Goal: Task Accomplishment & Management: Use online tool/utility

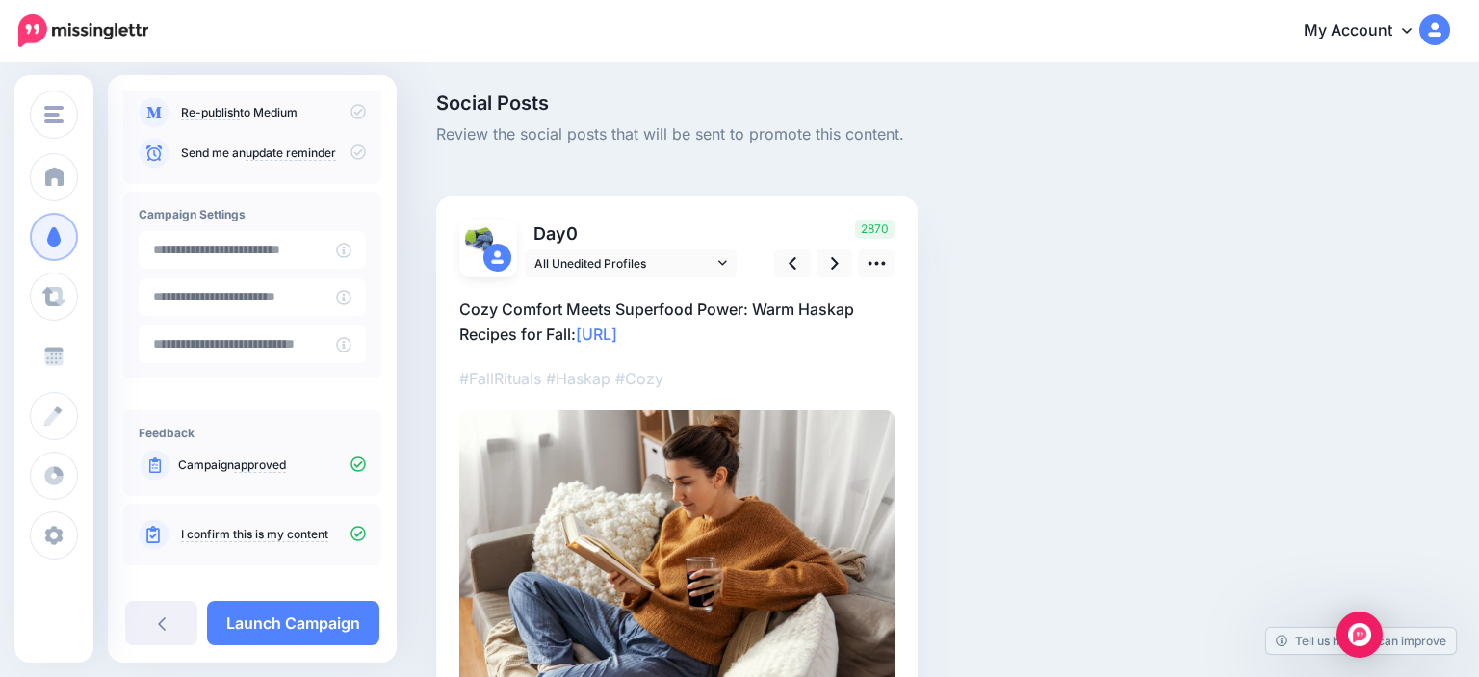
scroll to position [264, 0]
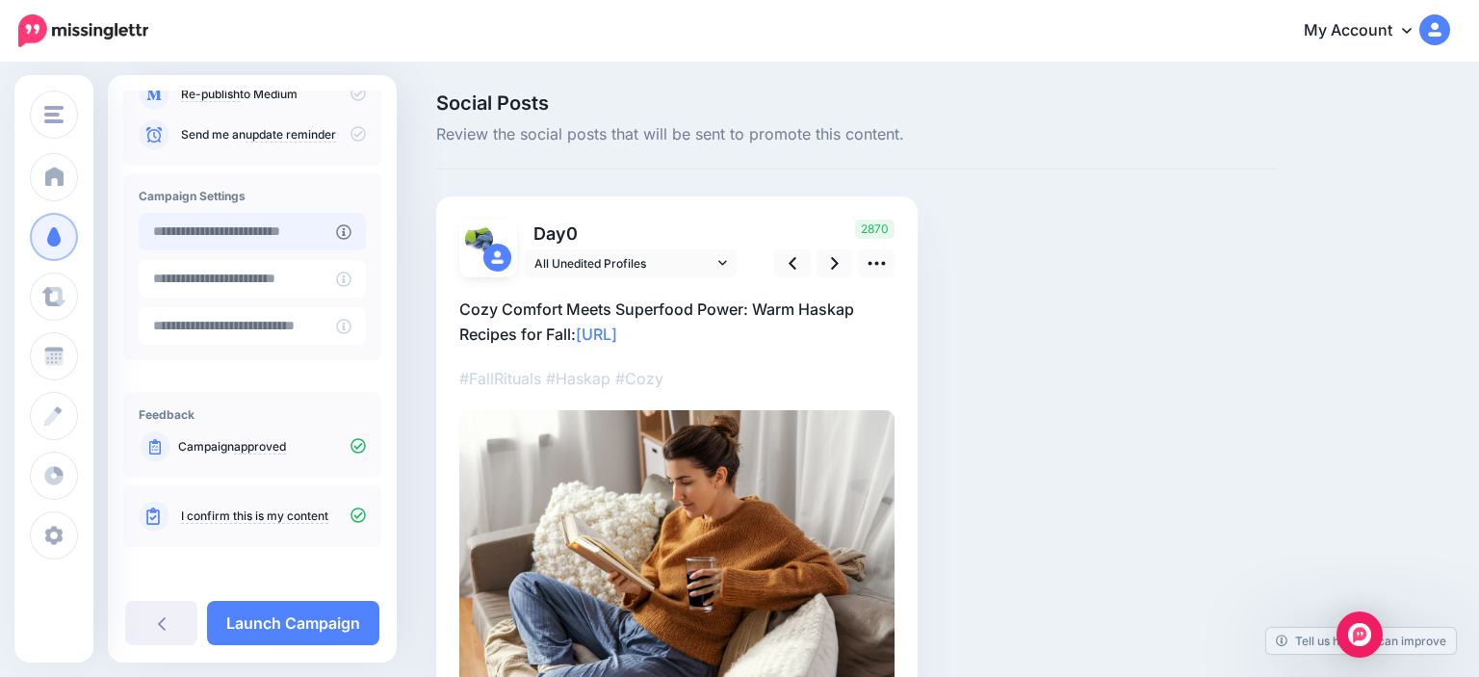
click at [226, 222] on input "text" at bounding box center [237, 232] width 197 height 38
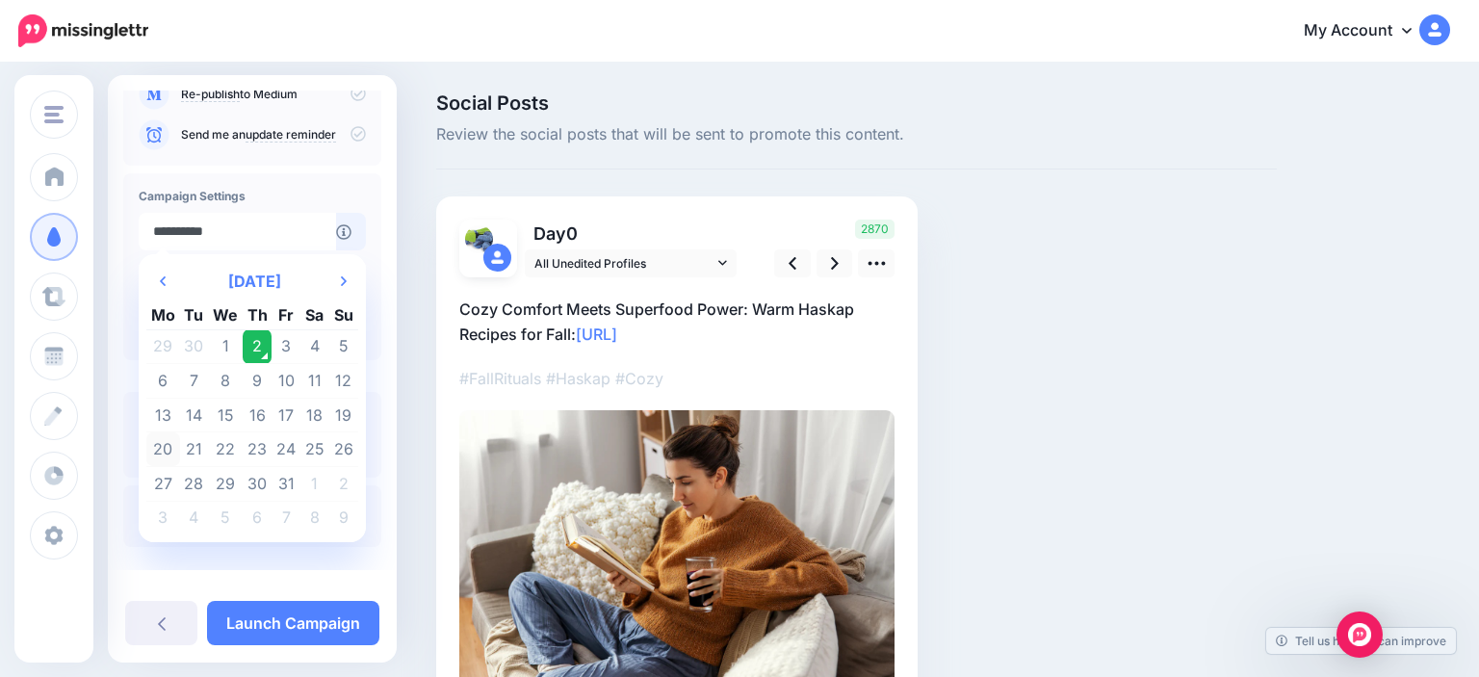
click at [164, 445] on td "20" at bounding box center [163, 449] width 34 height 35
type input "**********"
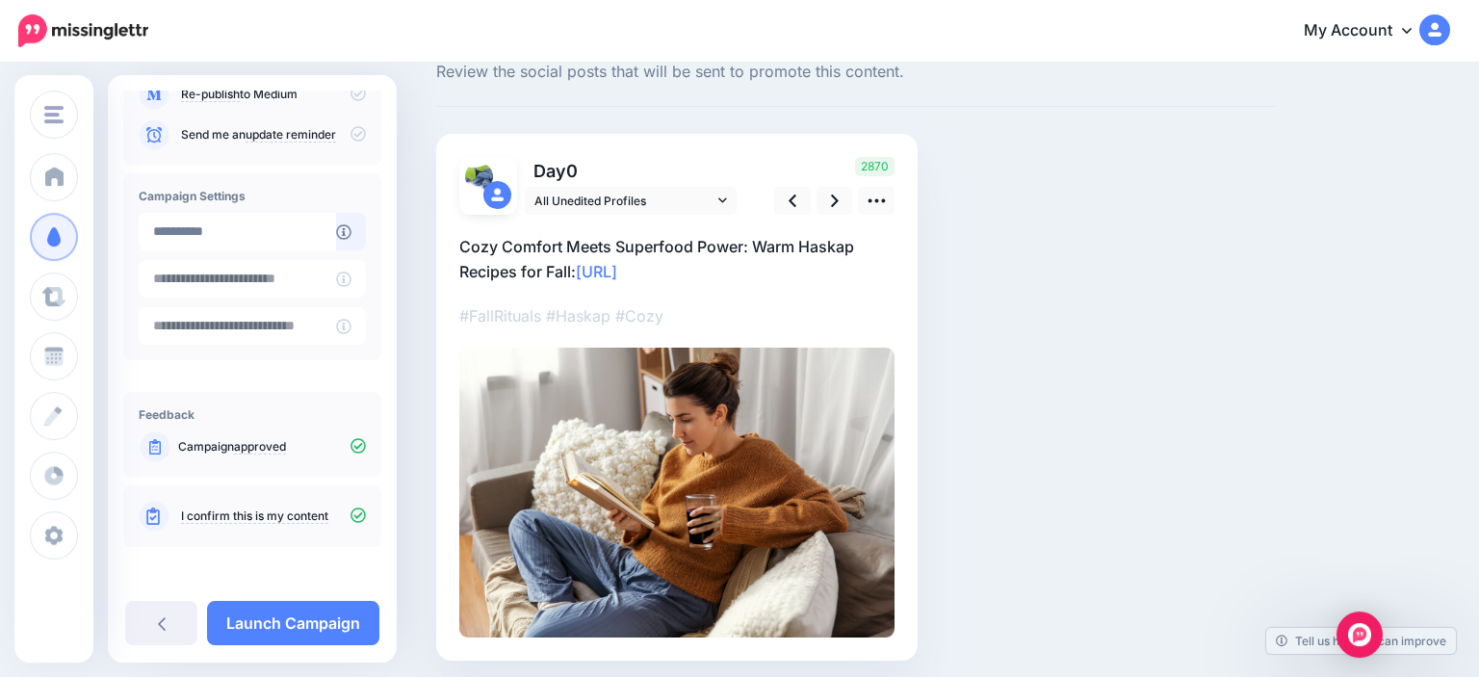
scroll to position [133, 0]
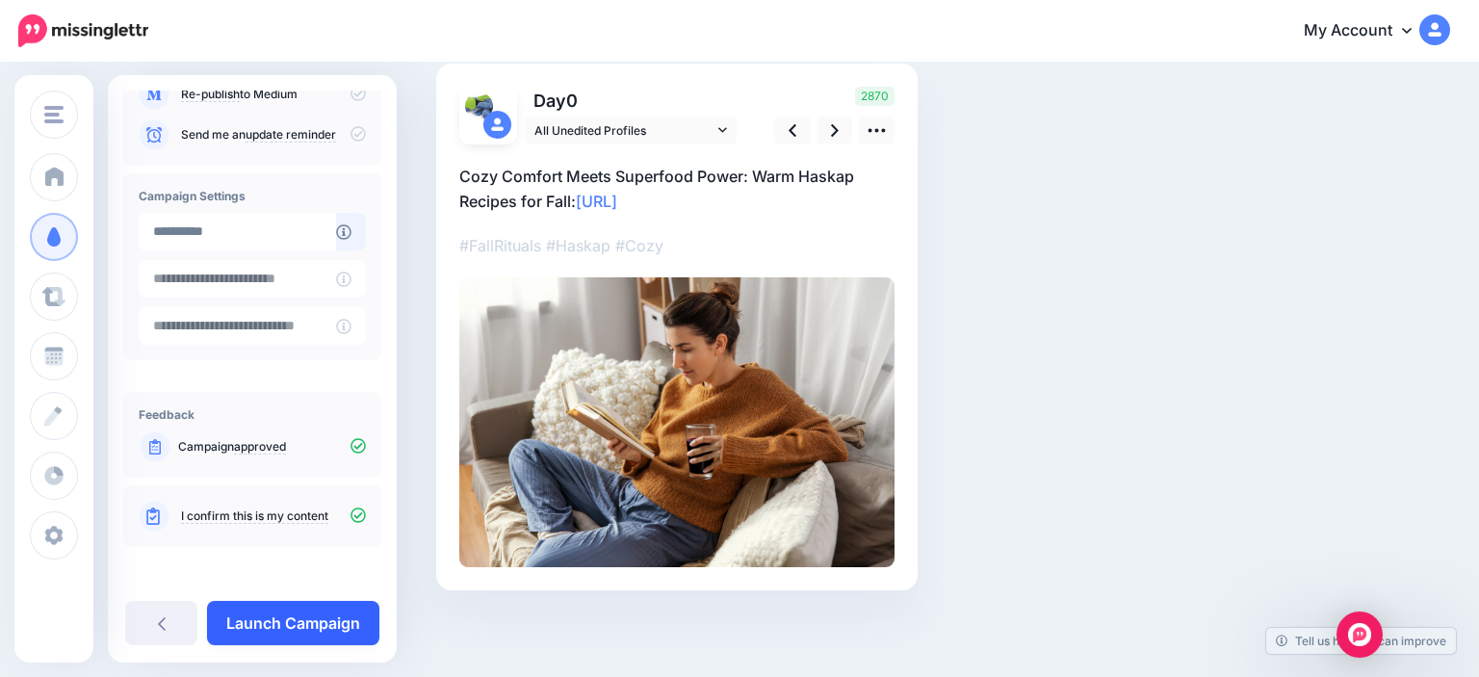
click at [272, 622] on link "Launch Campaign" at bounding box center [293, 623] width 172 height 44
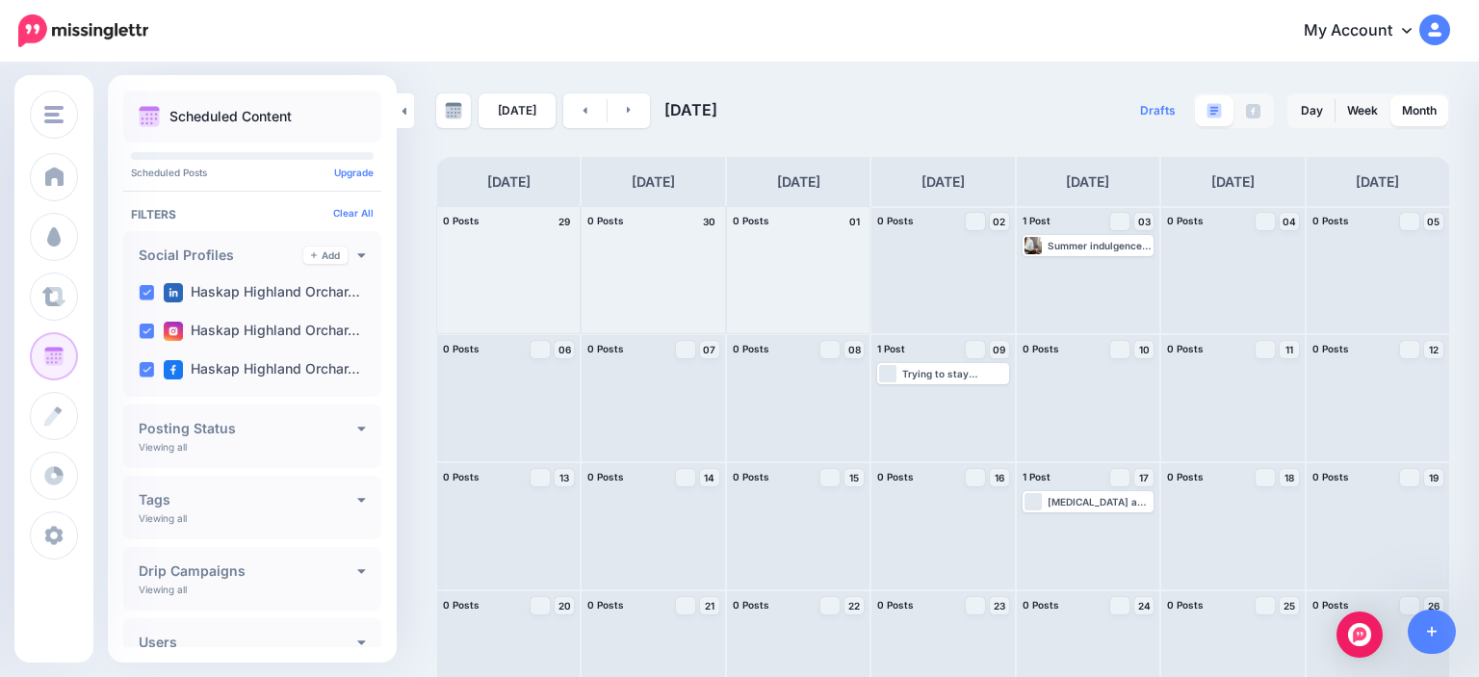
scroll to position [169, 0]
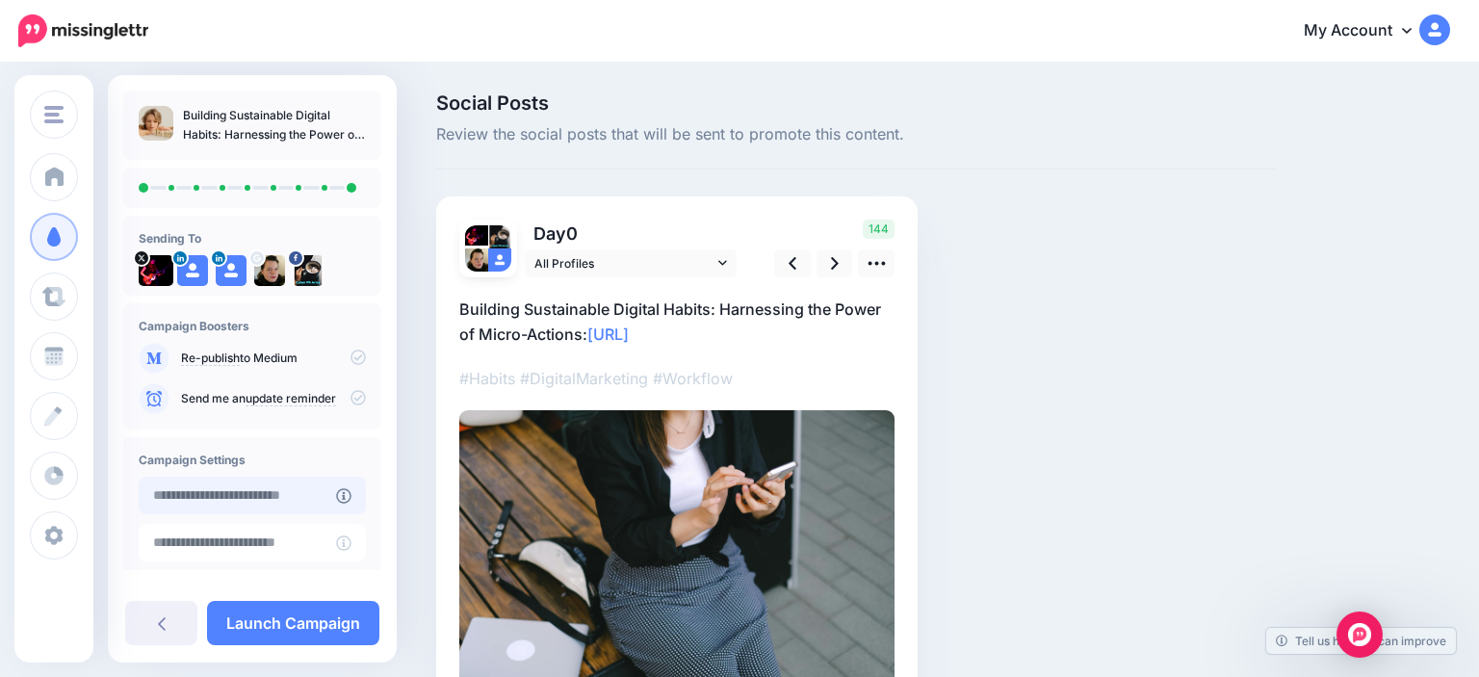
click at [248, 498] on input "text" at bounding box center [237, 496] width 197 height 38
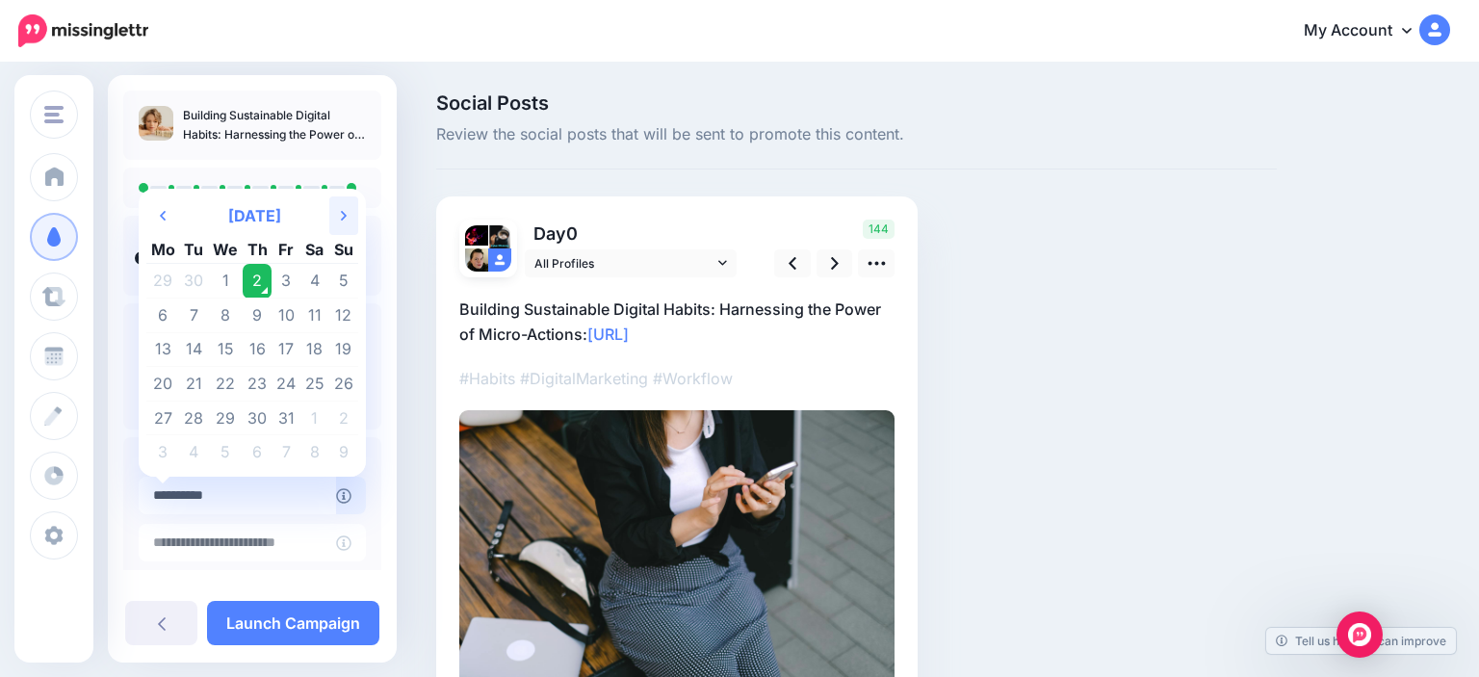
click at [346, 215] on th "Next Month" at bounding box center [343, 215] width 29 height 39
click at [191, 351] on td "13" at bounding box center [194, 349] width 29 height 35
type input "**********"
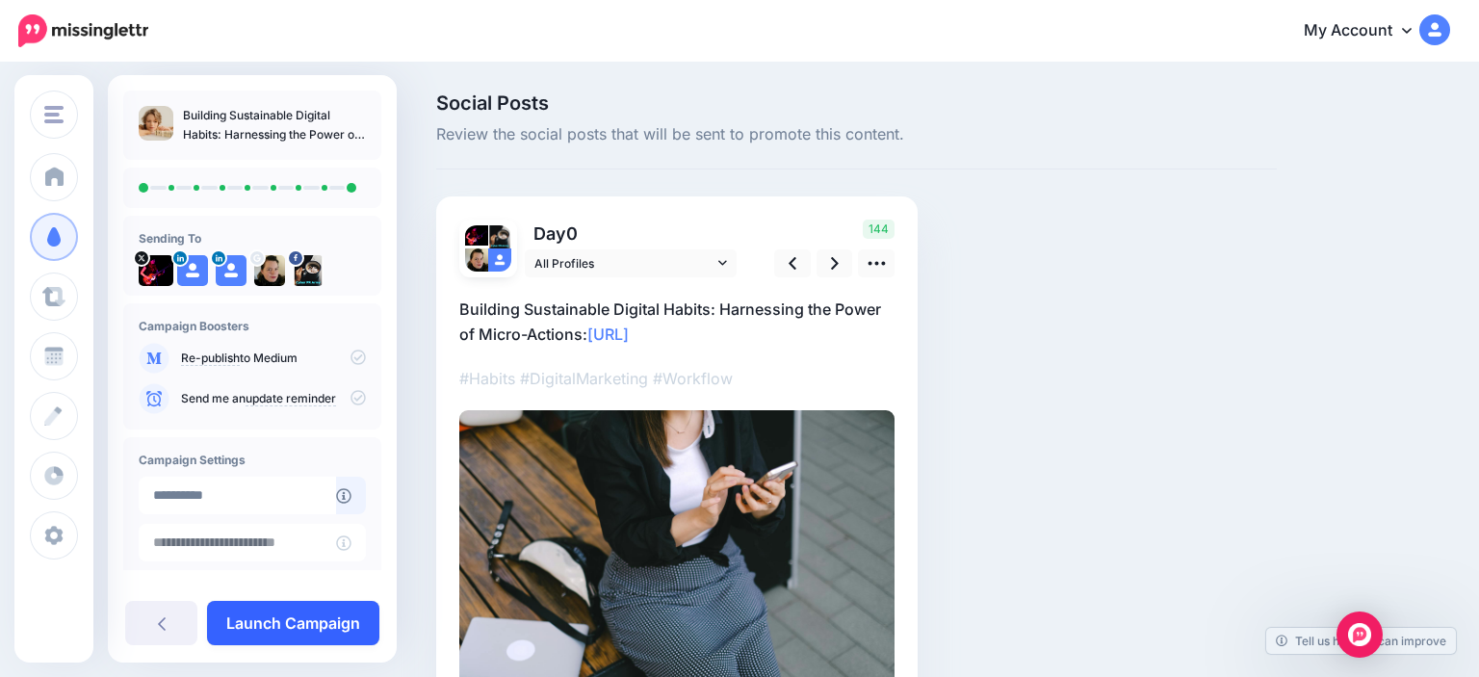
click at [337, 632] on link "Launch Campaign" at bounding box center [293, 623] width 172 height 44
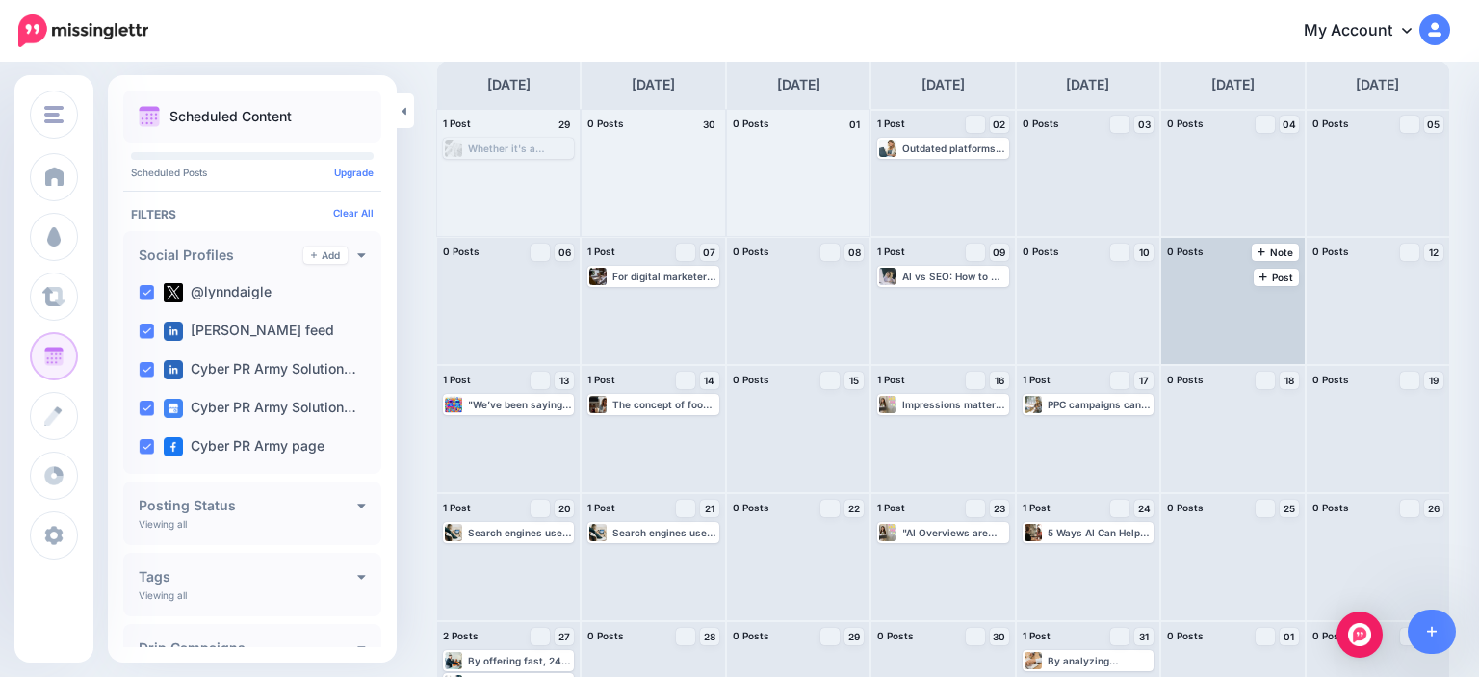
scroll to position [169, 0]
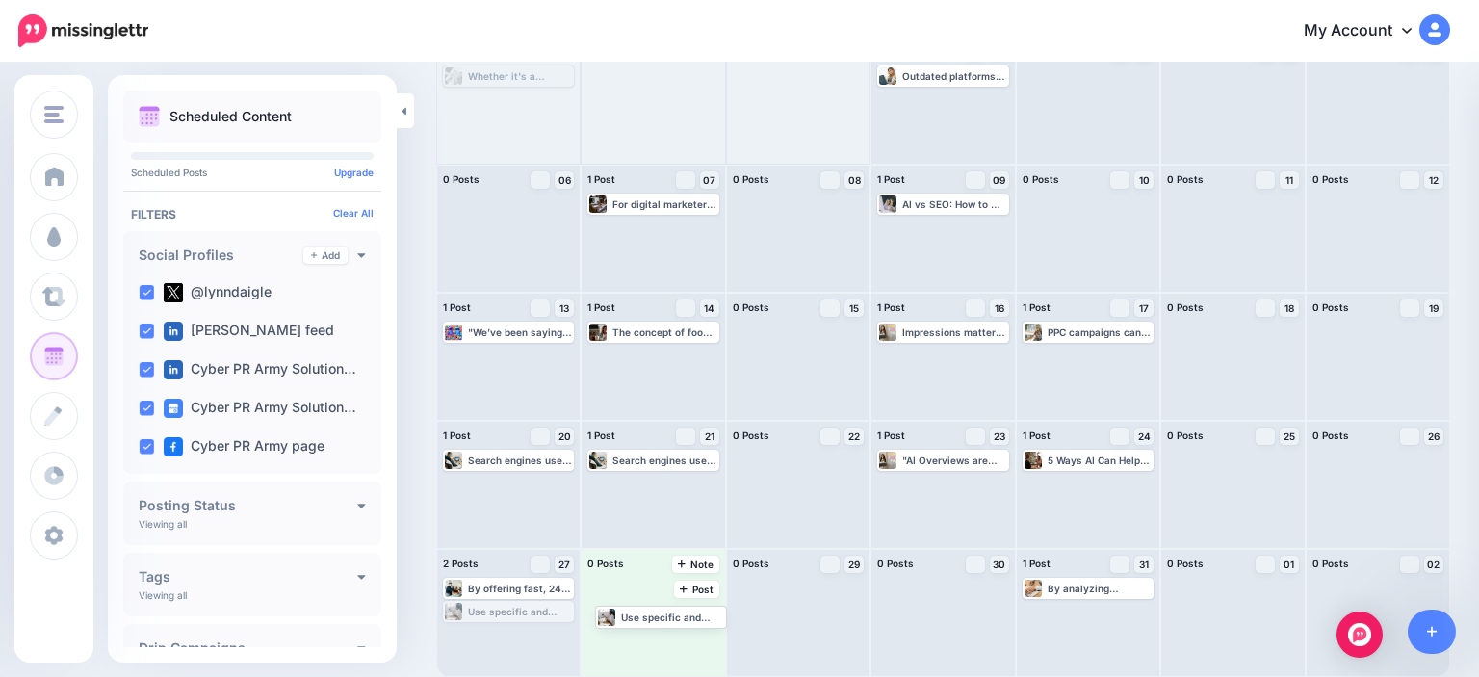
drag, startPoint x: 533, startPoint y: 610, endPoint x: 653, endPoint y: 614, distance: 119.5
click at [686, 507] on body "My Account Dashboard My Account Billing Logout" at bounding box center [739, 169] width 1479 height 677
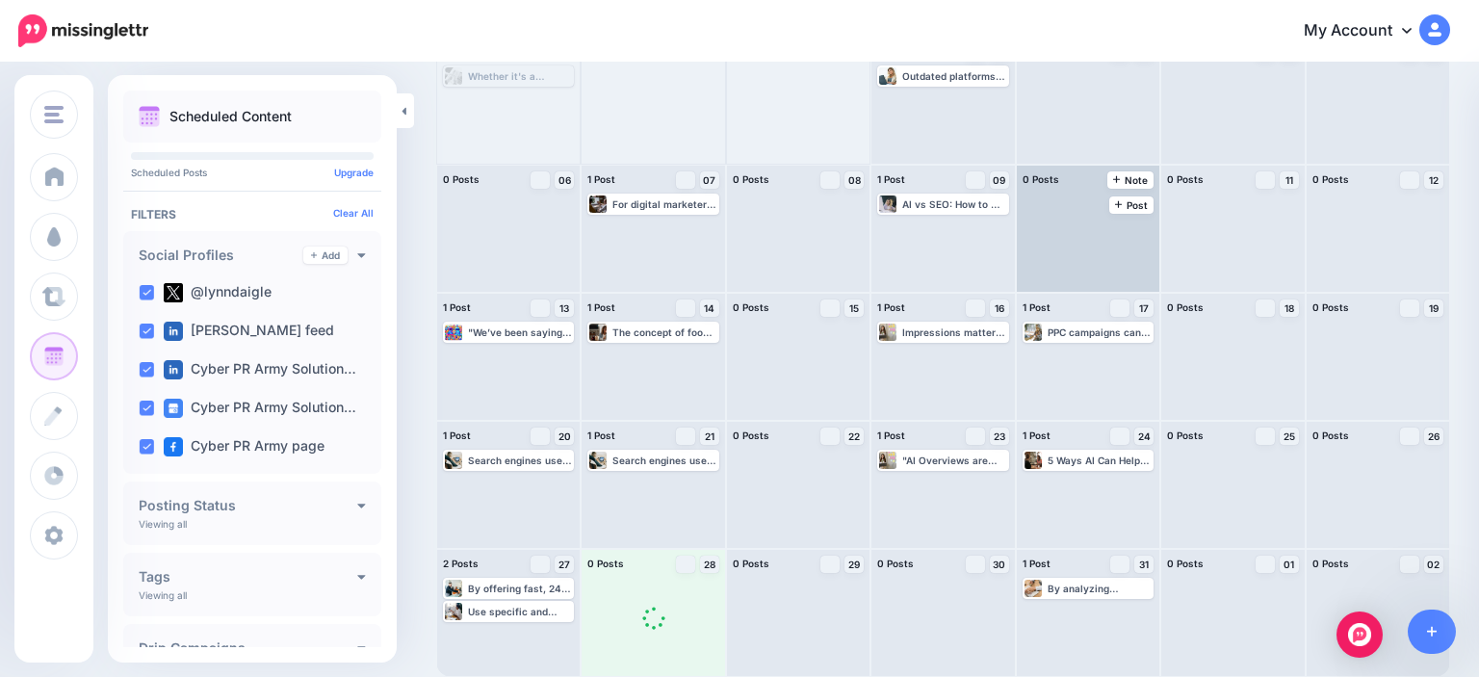
scroll to position [0, 0]
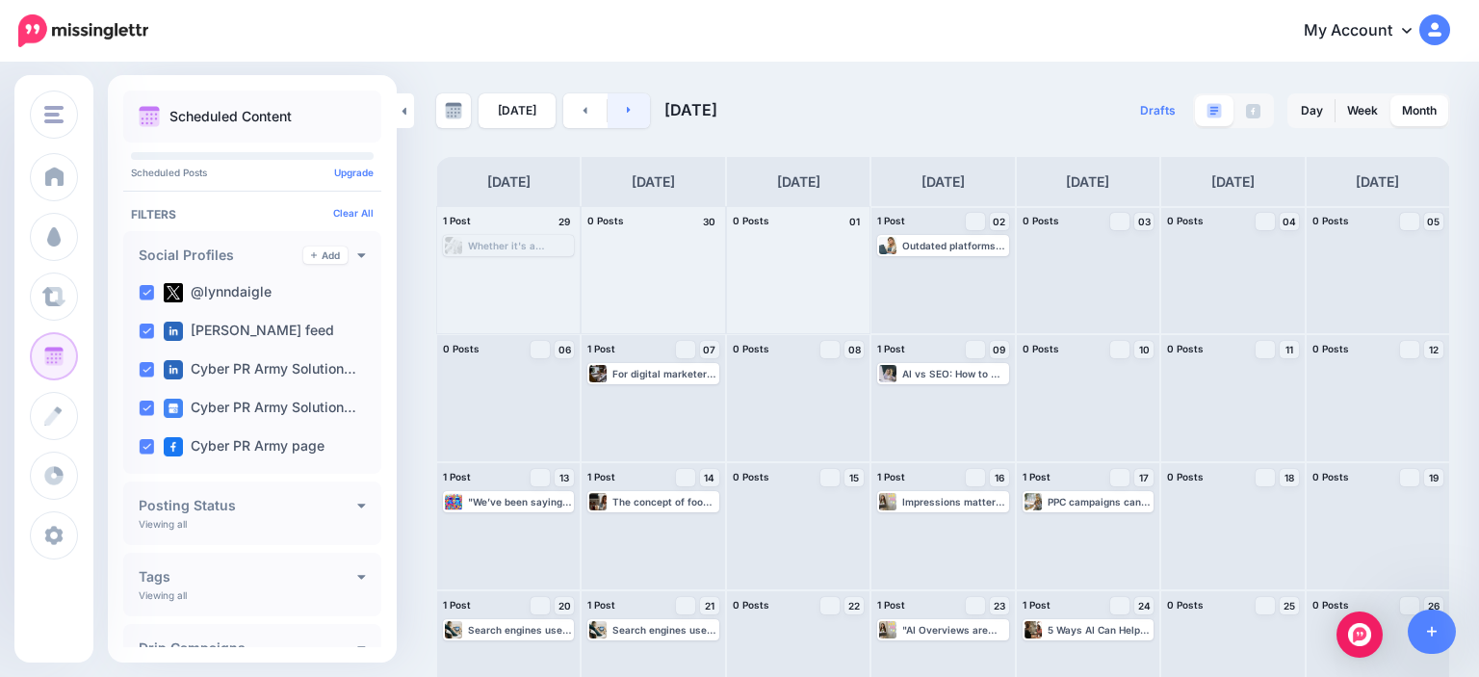
click at [635, 110] on link at bounding box center [629, 110] width 43 height 35
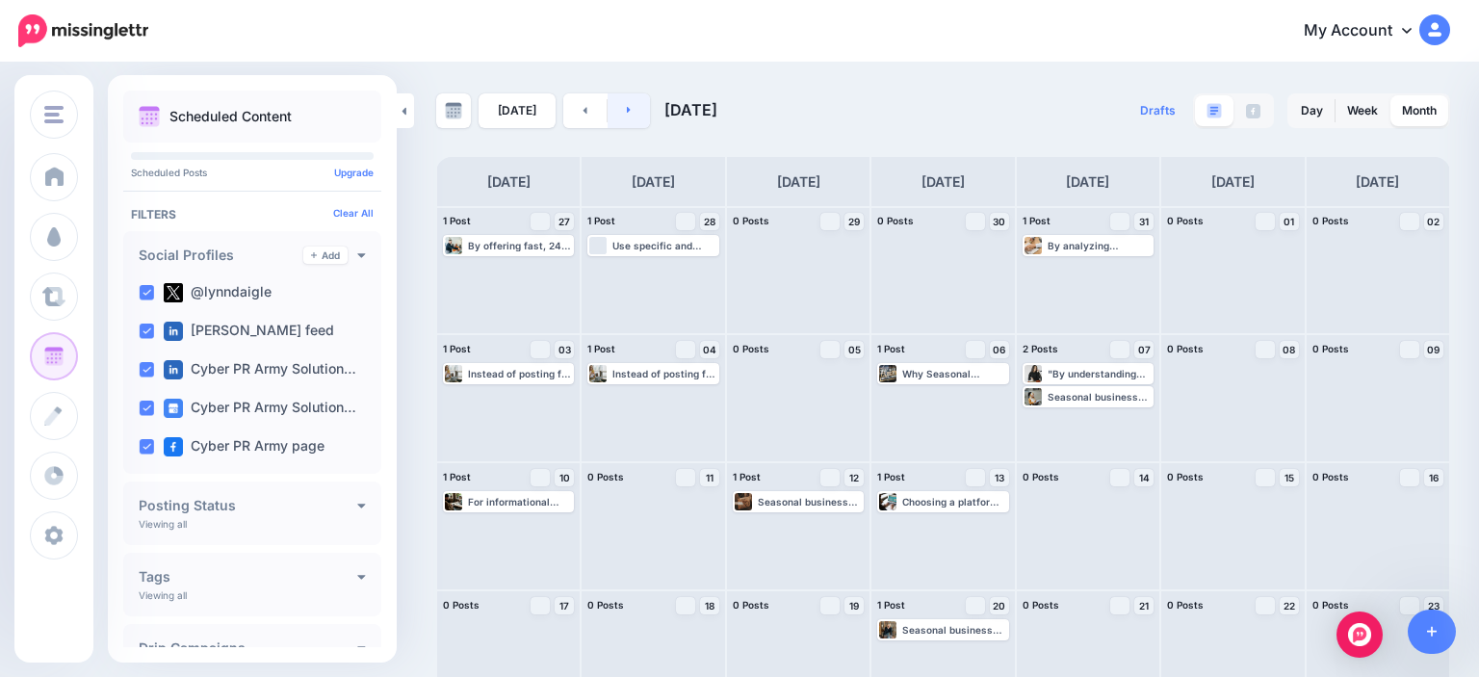
click at [627, 110] on icon at bounding box center [629, 110] width 4 height 7
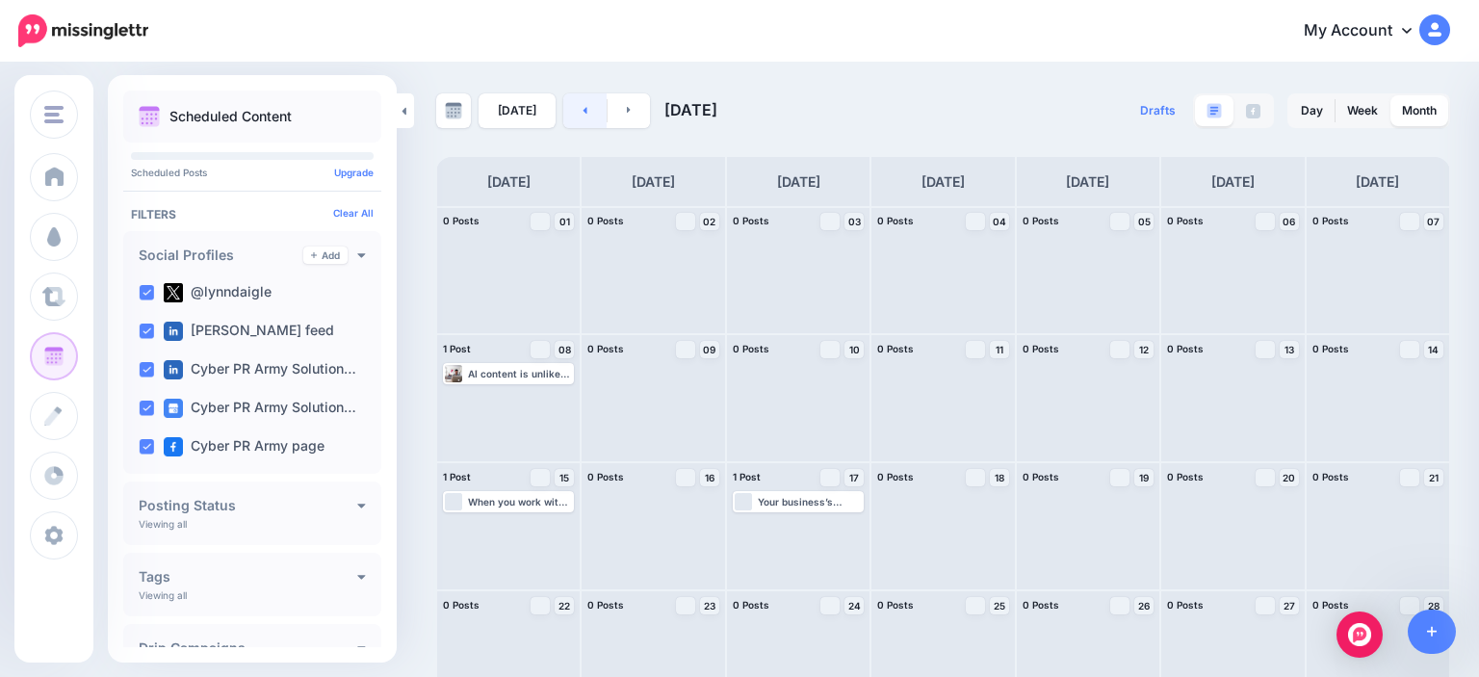
click at [567, 109] on link at bounding box center [584, 110] width 43 height 35
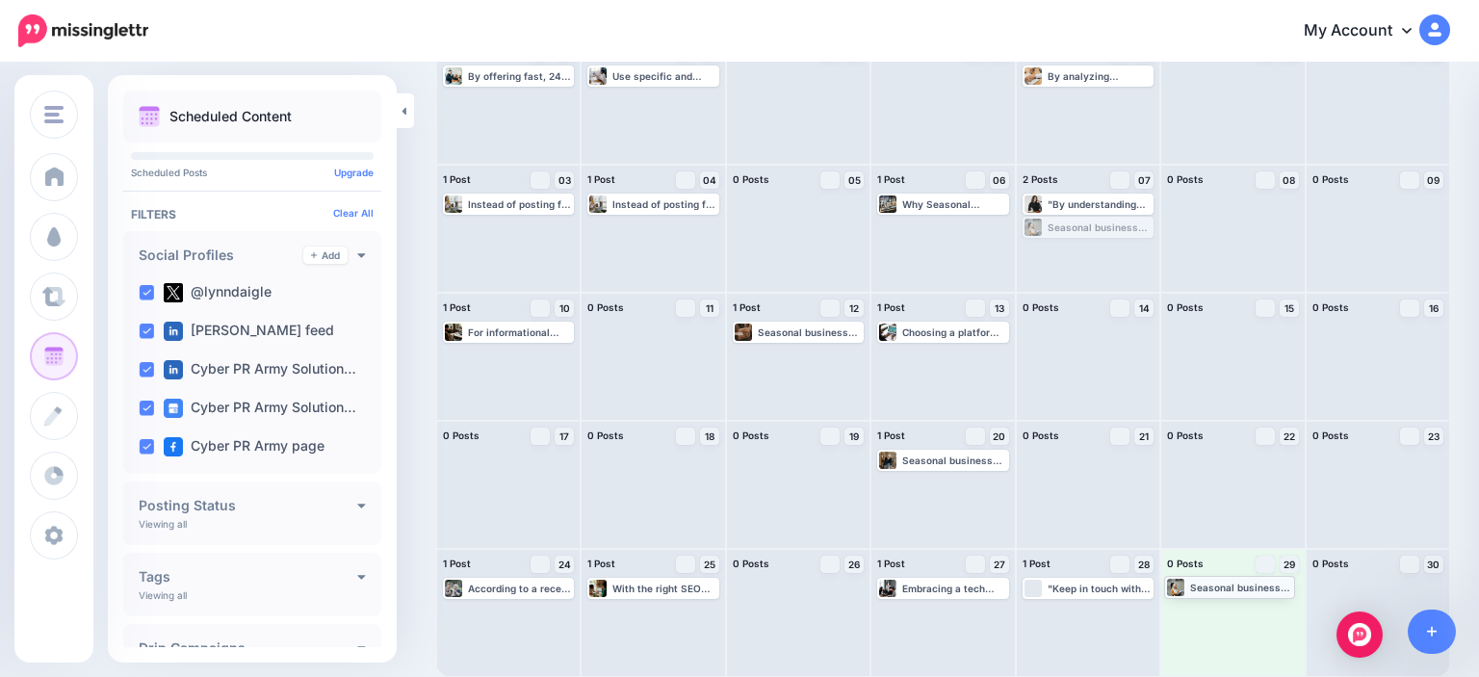
scroll to position [169, 0]
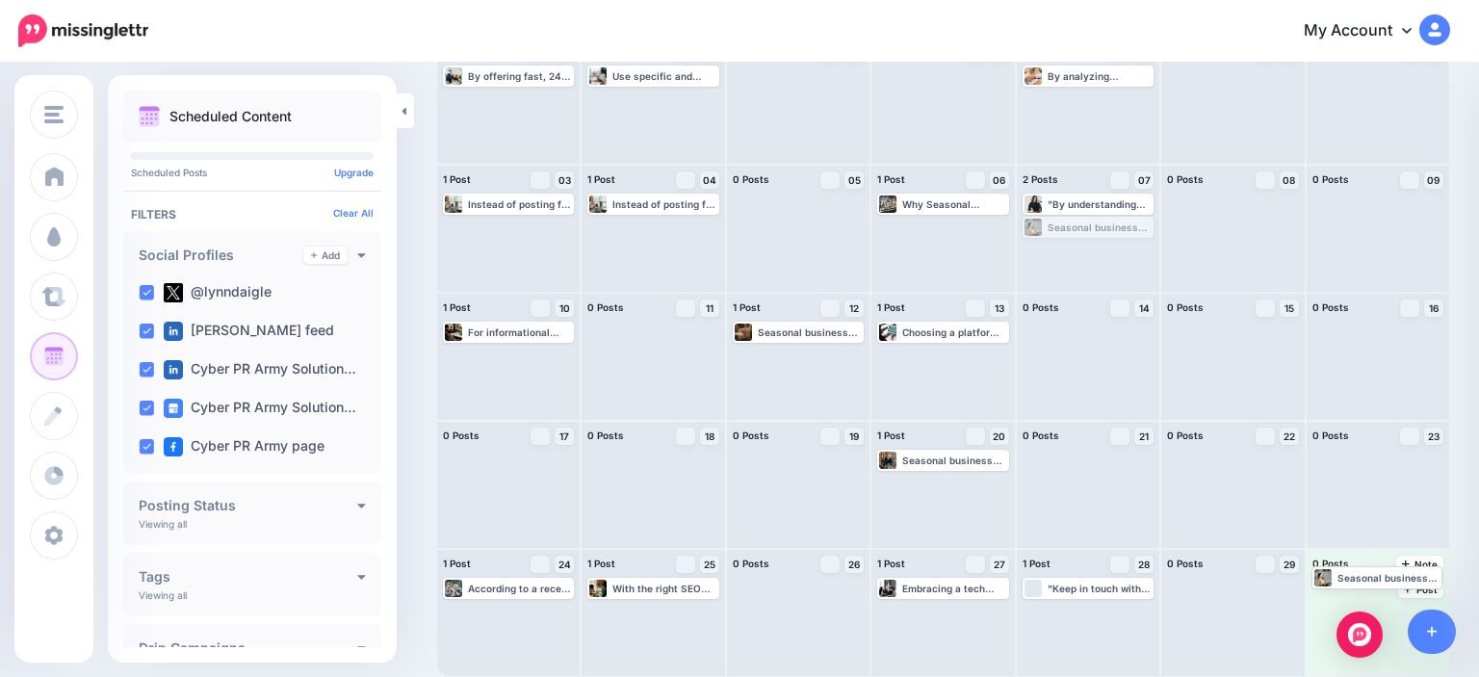
drag, startPoint x: 1120, startPoint y: 400, endPoint x: 1408, endPoint y: 583, distance: 341.1
click at [1409, 507] on body "My Account Dashboard My Account Billing Logout" at bounding box center [739, 169] width 1479 height 677
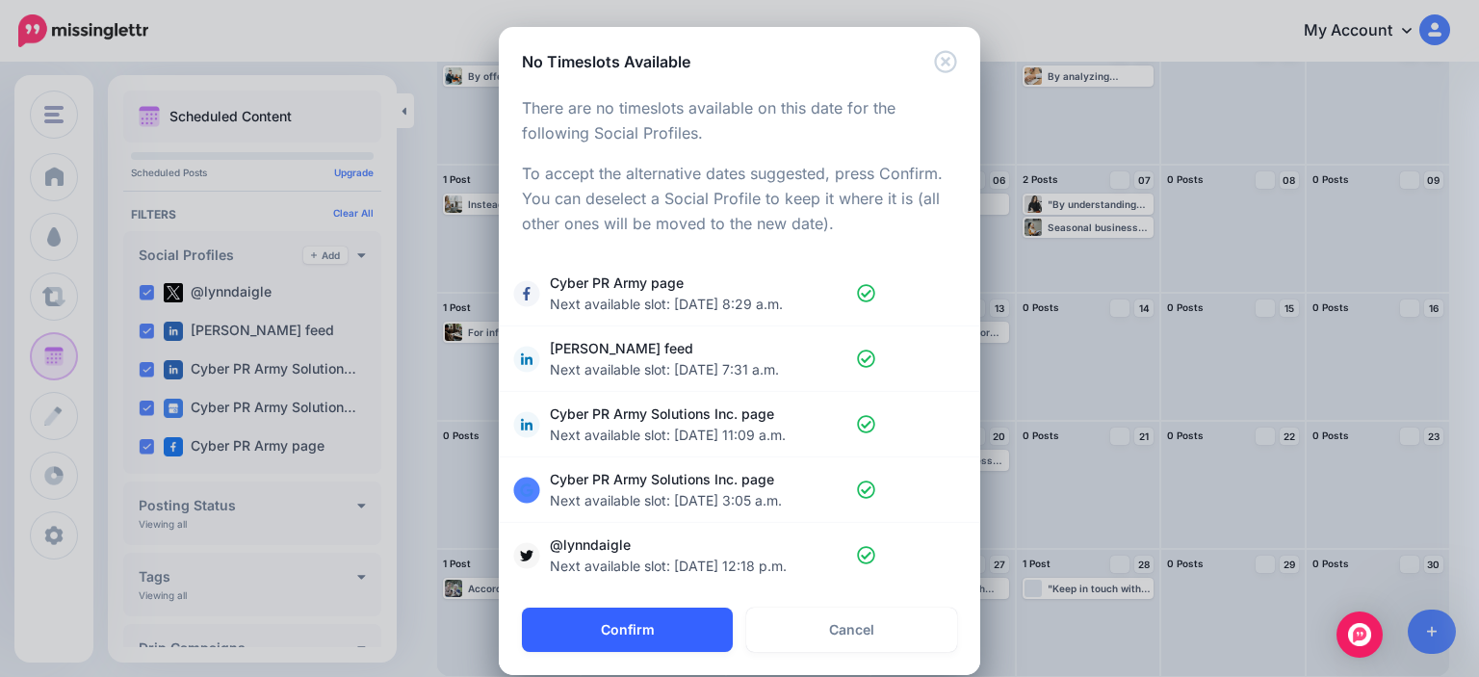
click at [623, 619] on button "Confirm" at bounding box center [627, 630] width 211 height 44
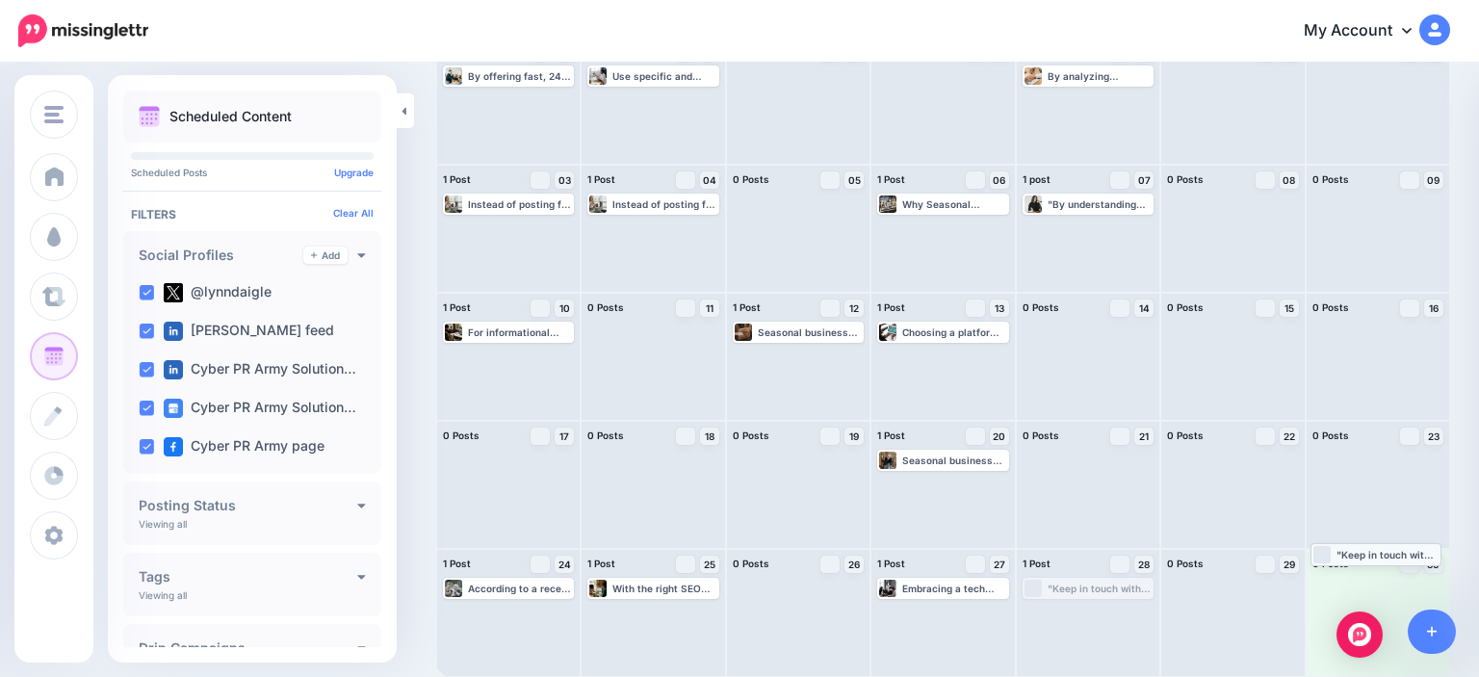
drag, startPoint x: 1078, startPoint y: 586, endPoint x: 1365, endPoint y: 553, distance: 289.9
click at [1365, 507] on body "My Account Dashboard My Account Billing Logout" at bounding box center [739, 169] width 1479 height 677
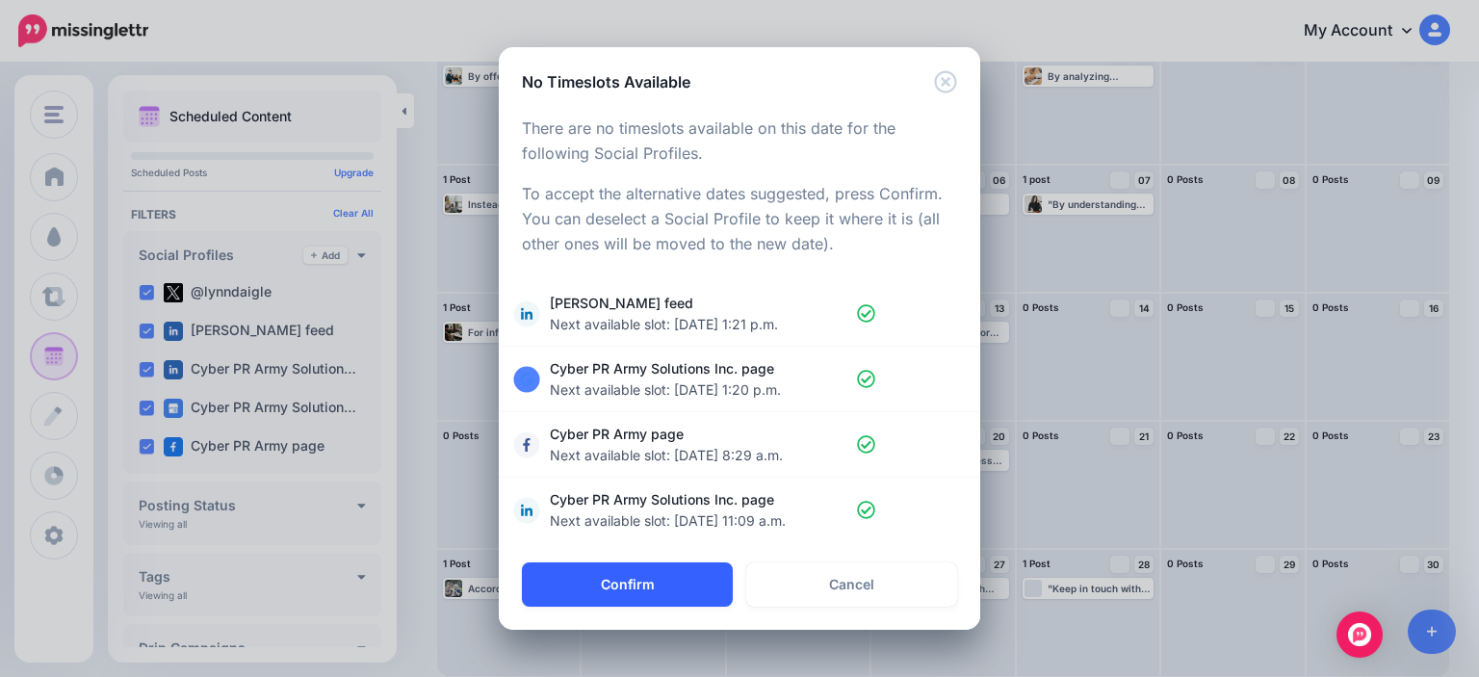
click at [635, 568] on button "Confirm" at bounding box center [627, 584] width 211 height 44
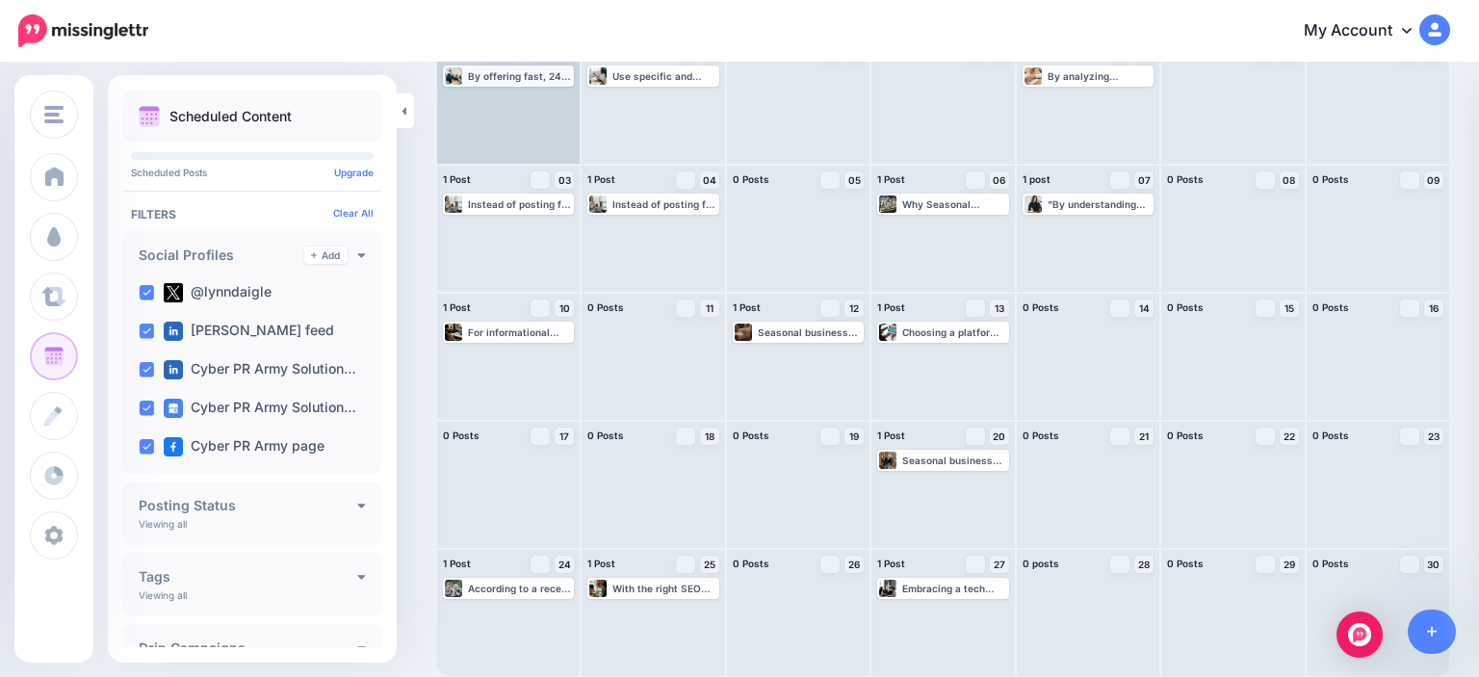
scroll to position [0, 0]
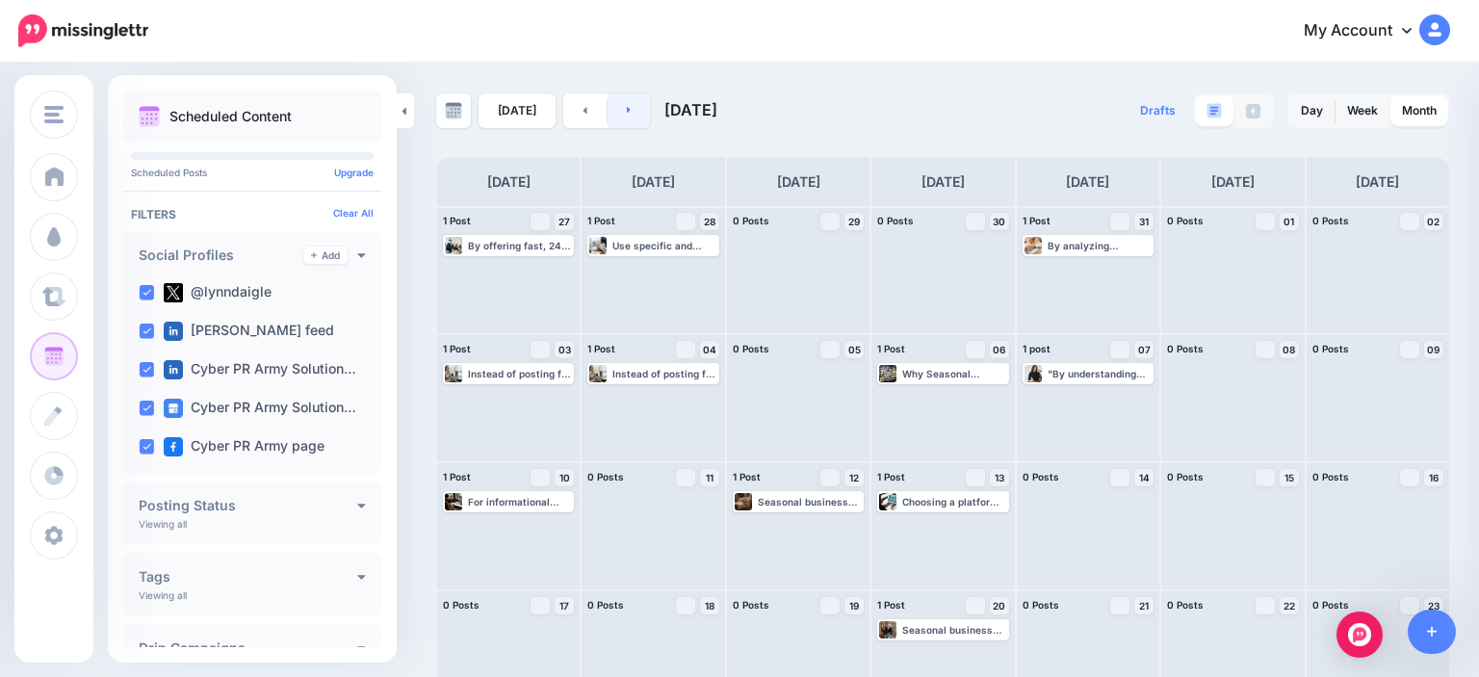
click at [621, 105] on link at bounding box center [629, 110] width 43 height 35
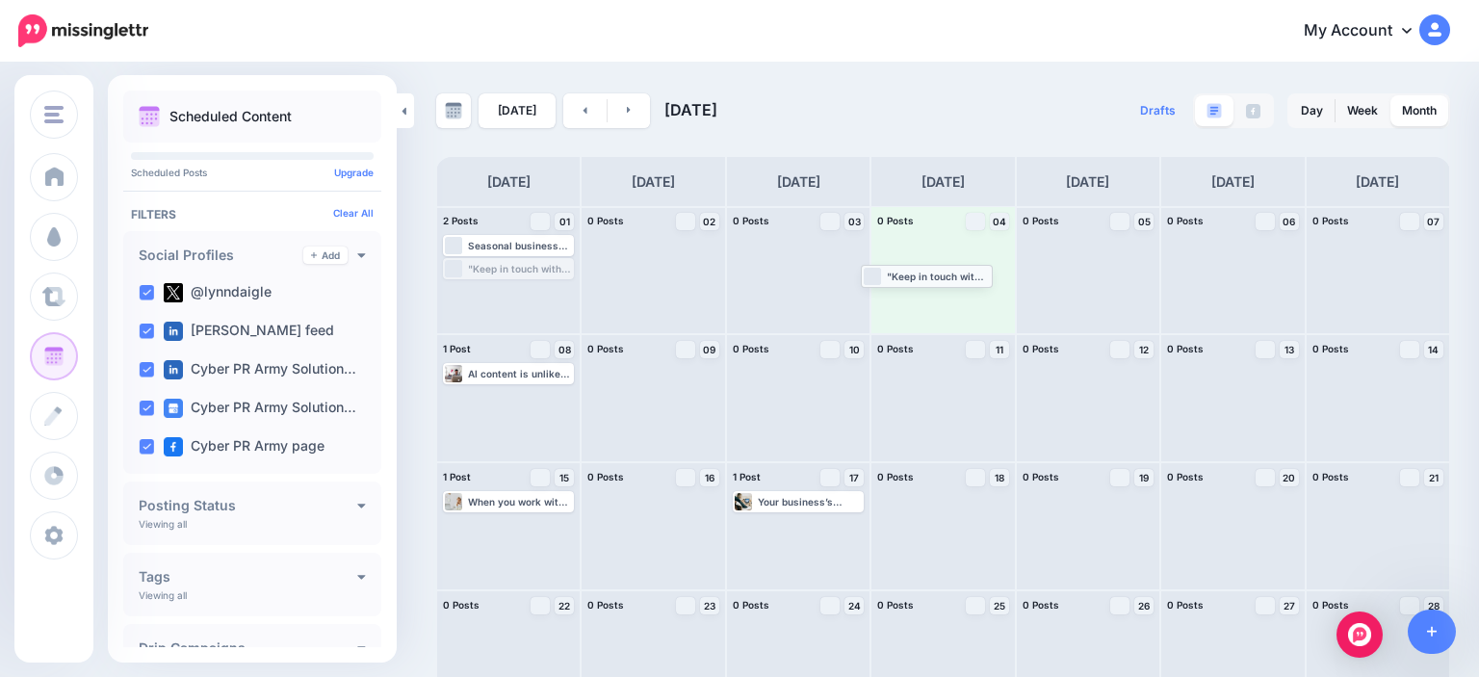
drag, startPoint x: 496, startPoint y: 268, endPoint x: 914, endPoint y: 274, distance: 418.0
click at [914, 274] on body "My Account Dashboard My Account Billing Logout" at bounding box center [739, 338] width 1479 height 677
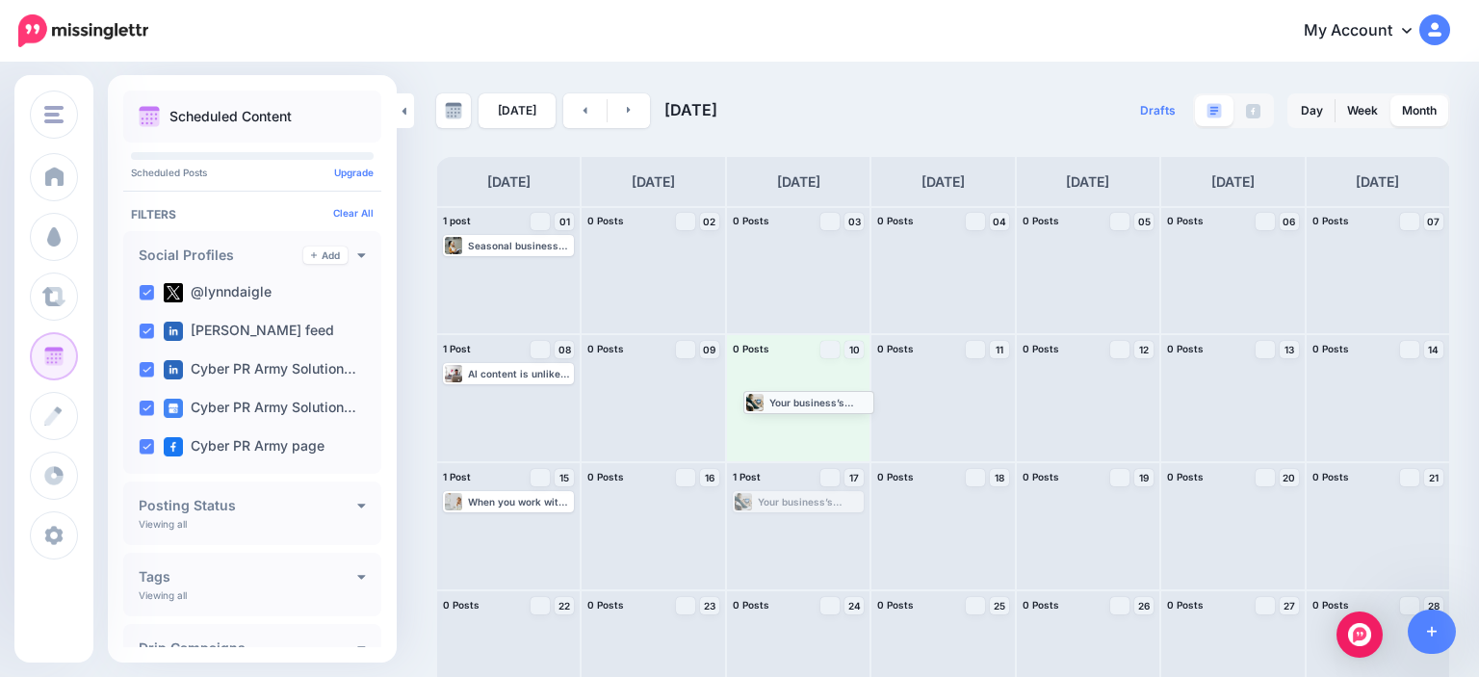
drag, startPoint x: 815, startPoint y: 501, endPoint x: 825, endPoint y: 401, distance: 100.7
click at [825, 401] on body "My Account Dashboard My Account Billing Logout" at bounding box center [739, 338] width 1479 height 677
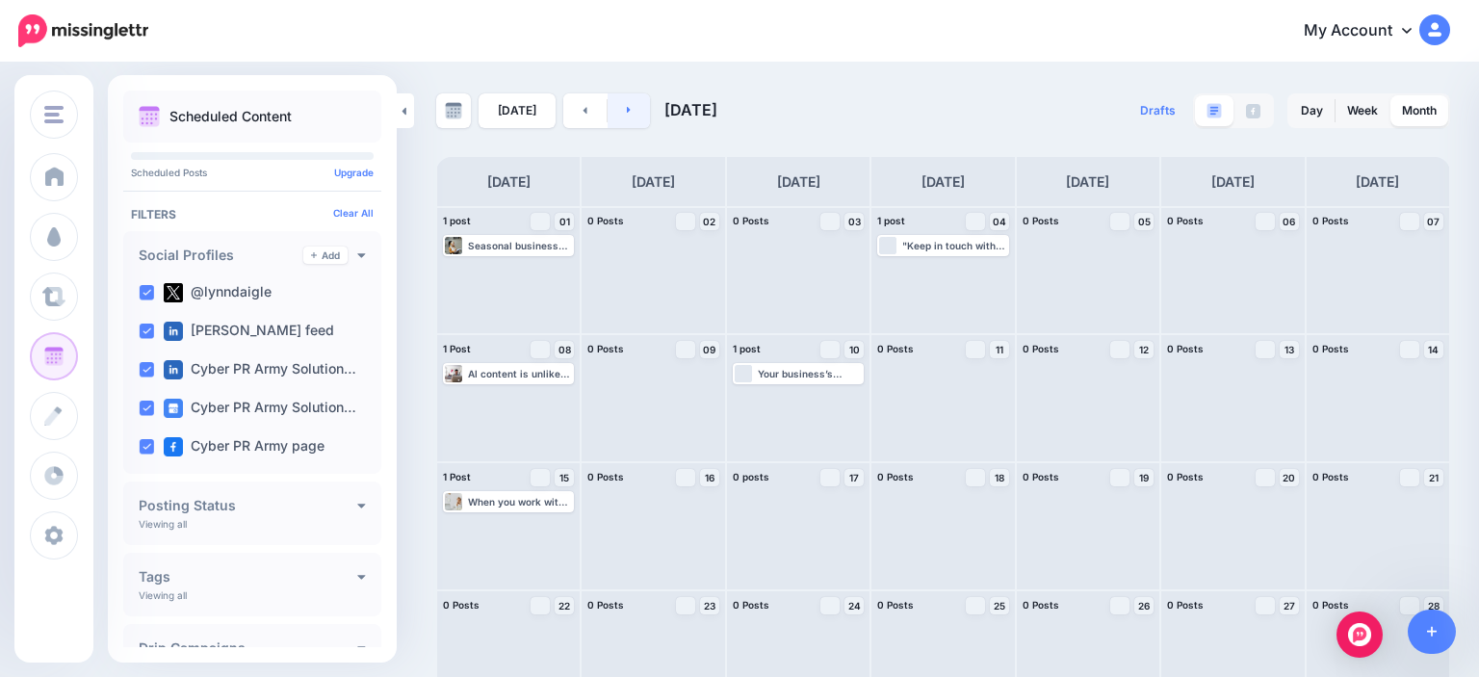
click at [634, 105] on link at bounding box center [629, 110] width 43 height 35
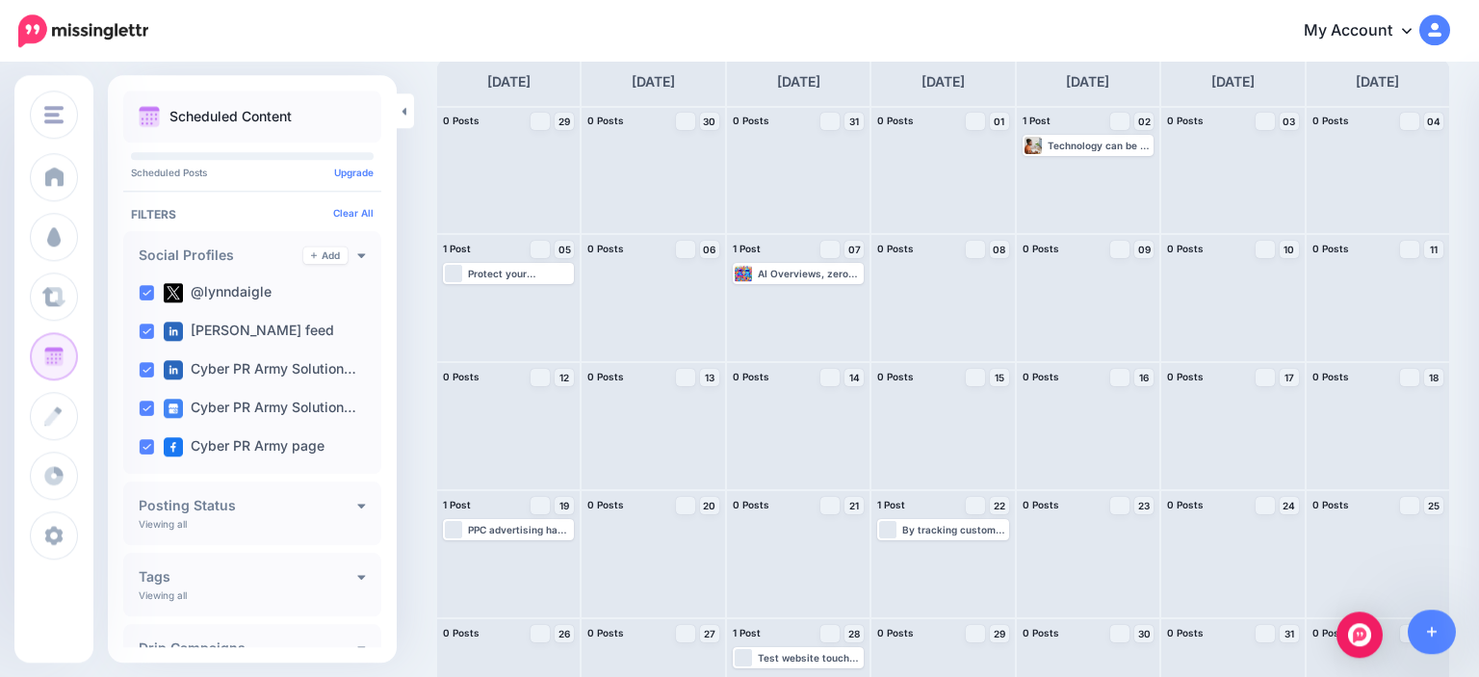
scroll to position [101, 0]
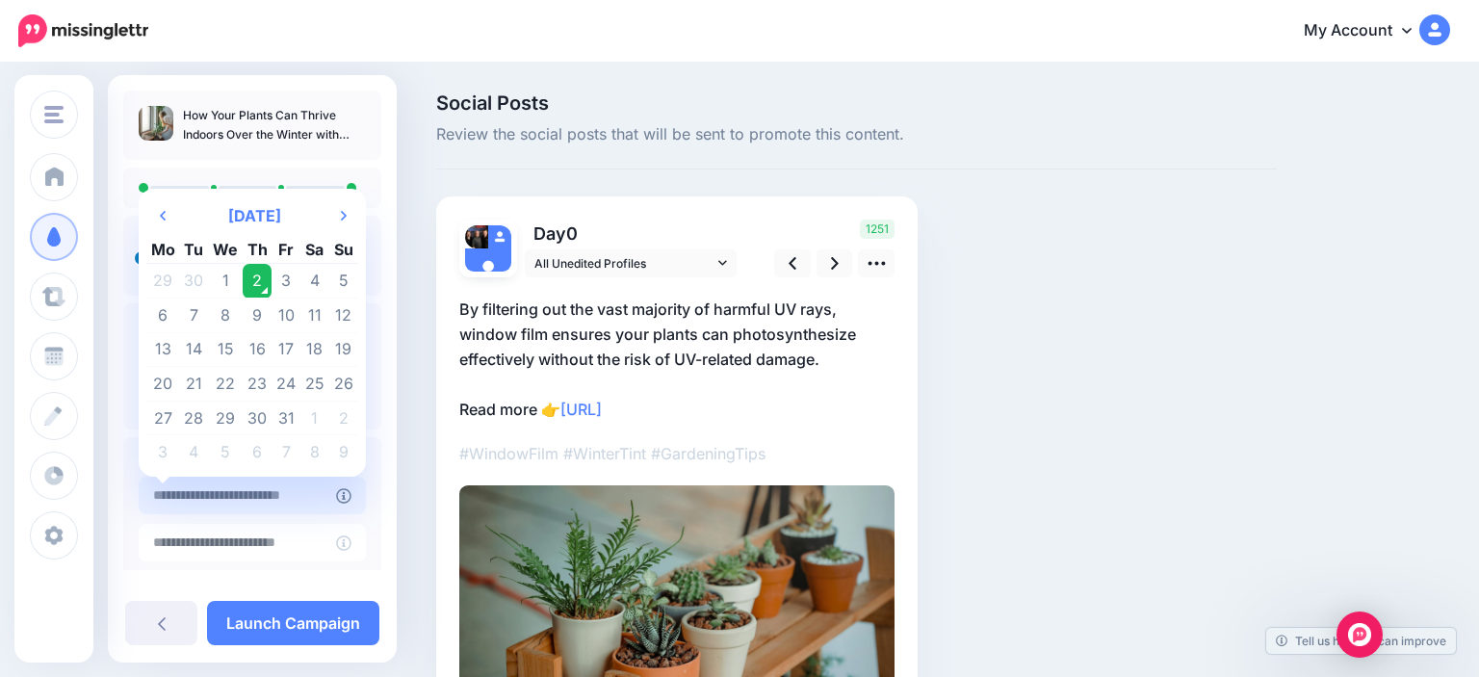
click at [230, 491] on input "text" at bounding box center [237, 496] width 197 height 38
click at [191, 389] on td "21" at bounding box center [194, 384] width 29 height 35
type input "**********"
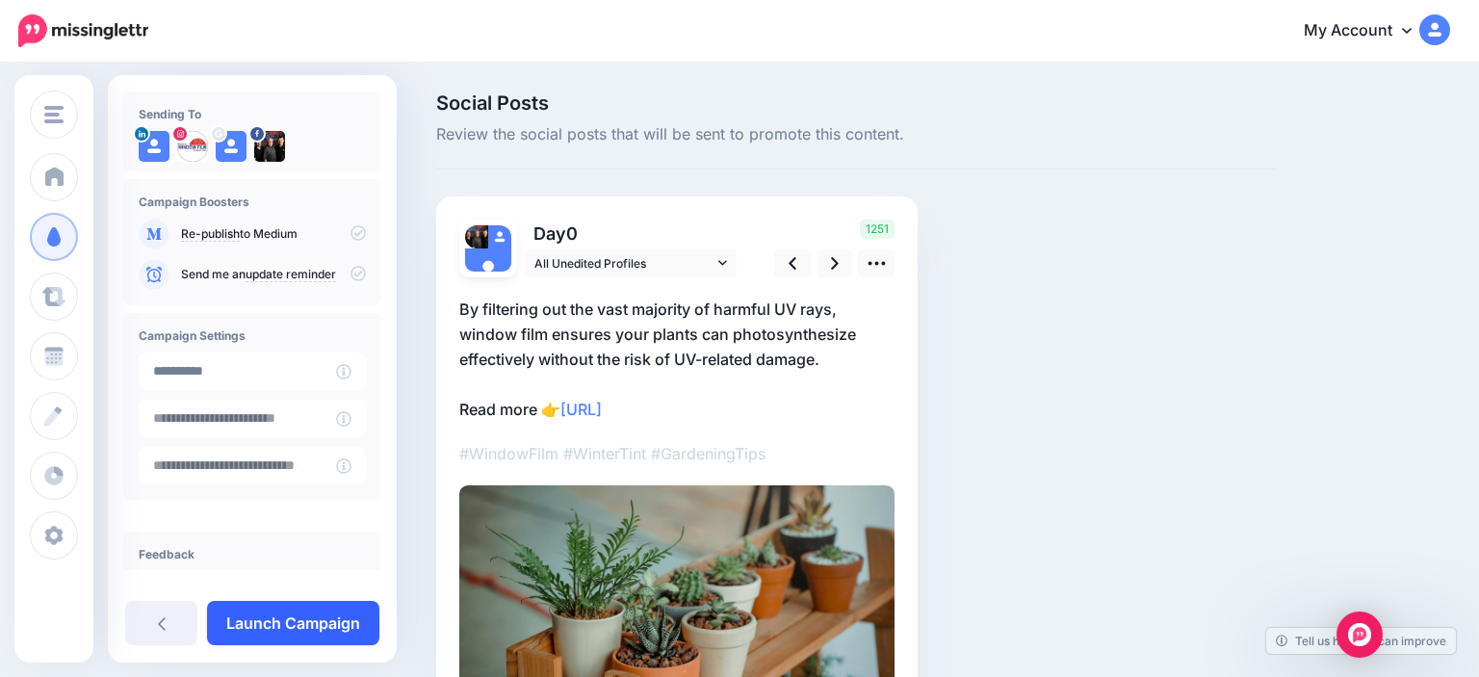
scroll to position [264, 0]
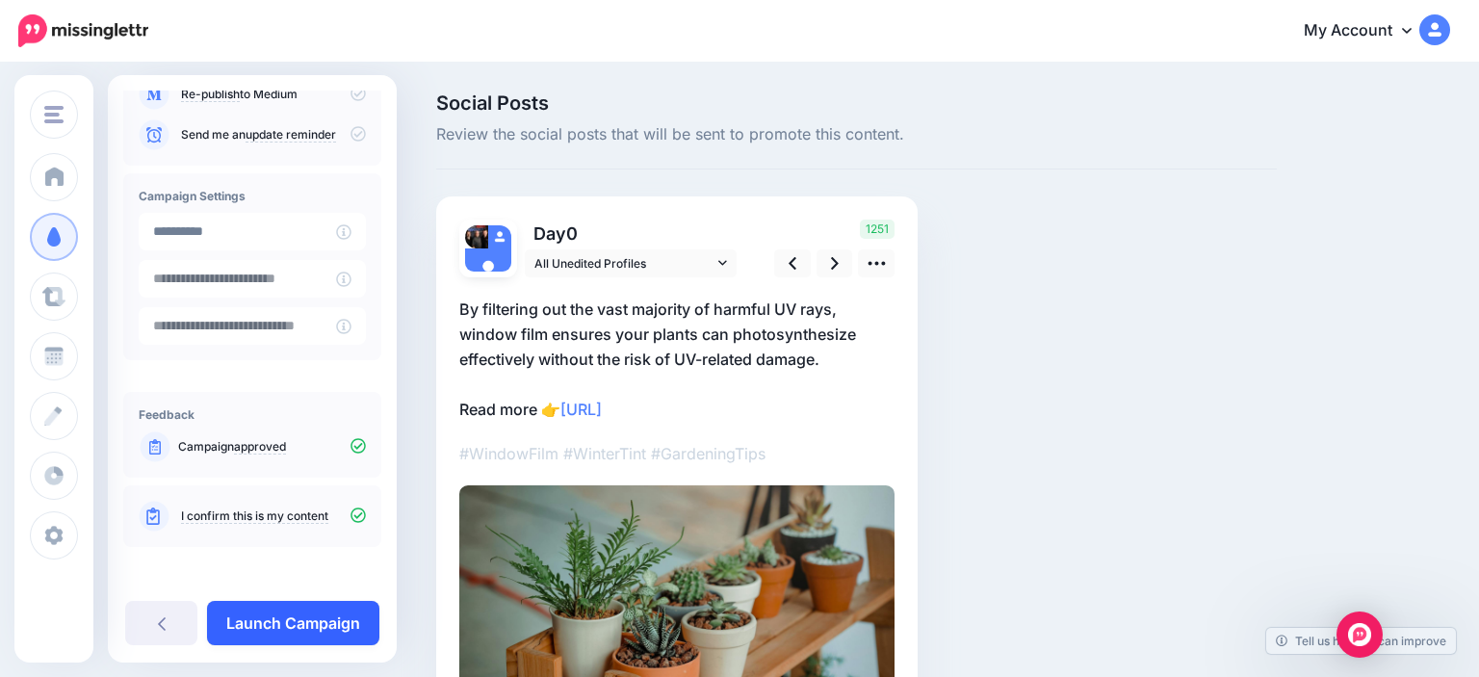
click at [246, 611] on link "Launch Campaign" at bounding box center [293, 623] width 172 height 44
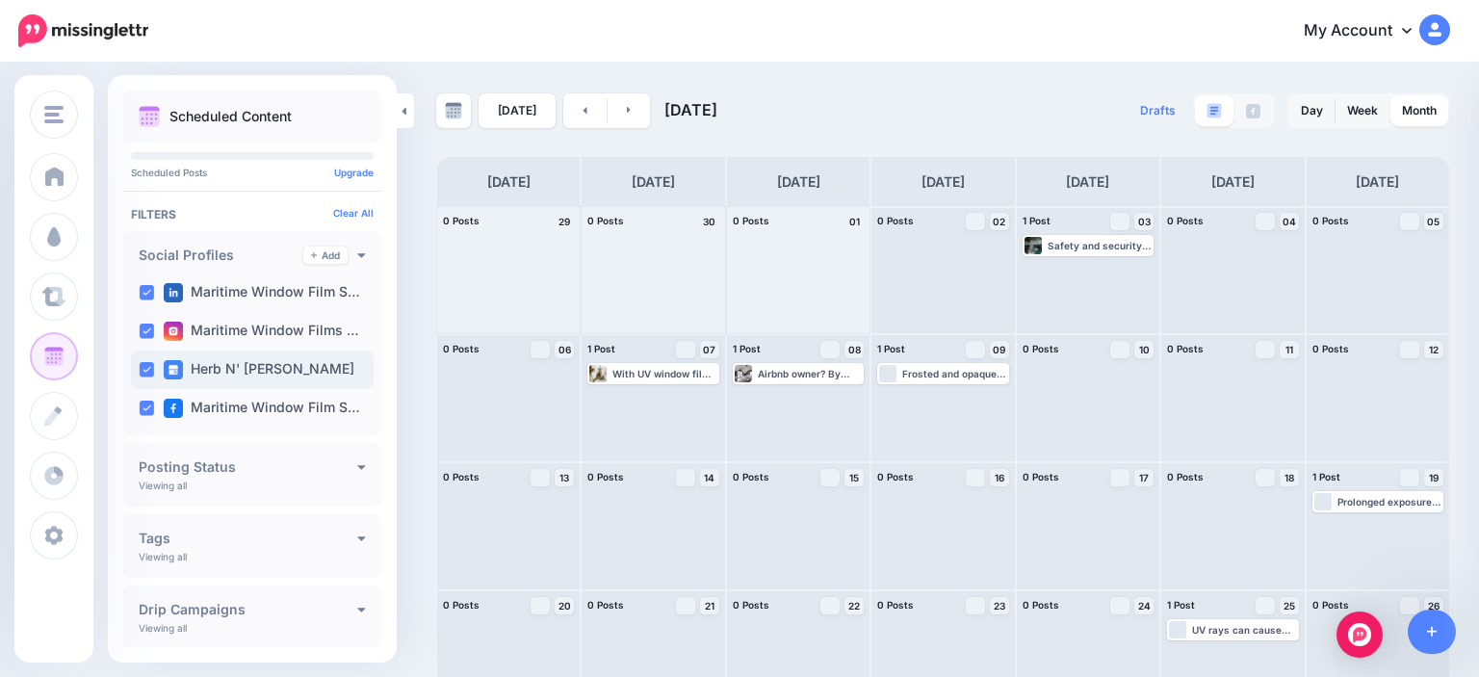
click at [146, 373] on ins at bounding box center [146, 369] width 15 height 15
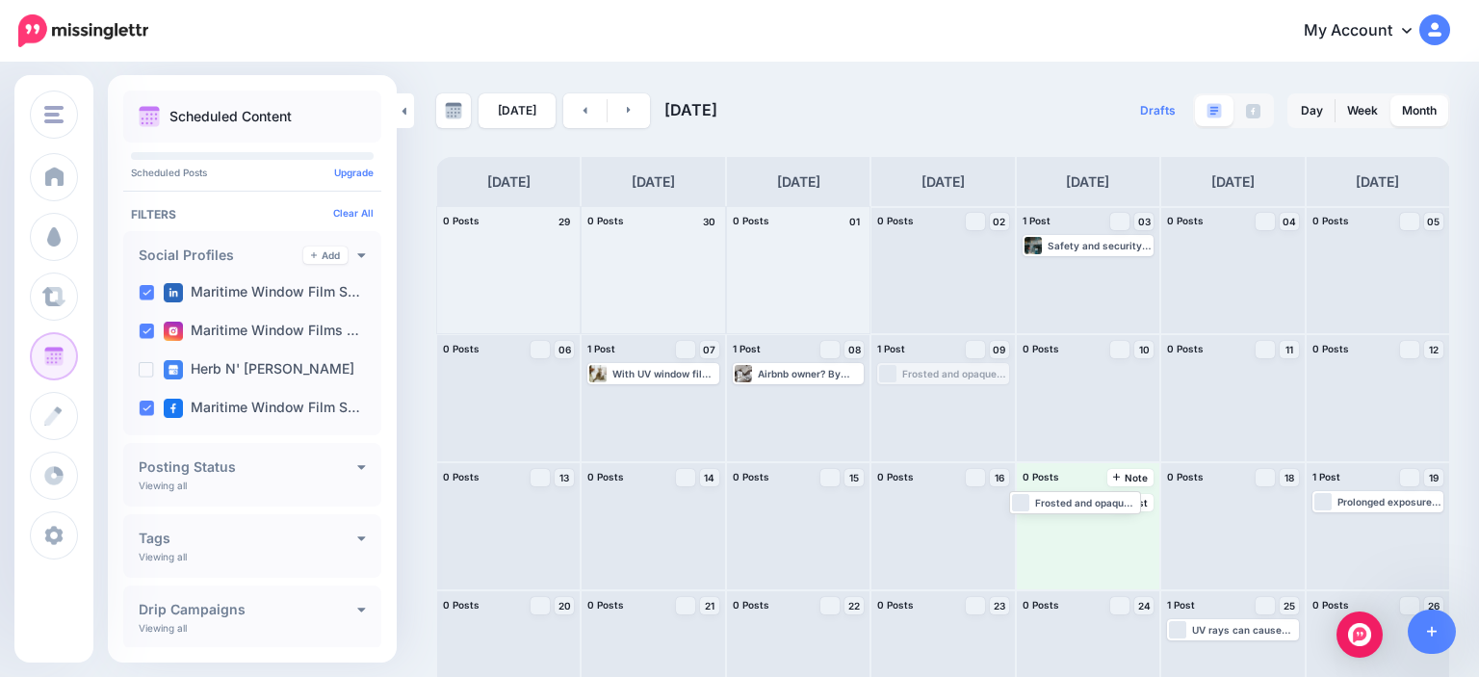
drag, startPoint x: 930, startPoint y: 371, endPoint x: 1061, endPoint y: 496, distance: 181.2
click at [1065, 499] on body "My Account Dashboard My Account Billing Logout" at bounding box center [739, 338] width 1479 height 677
drag, startPoint x: 914, startPoint y: 374, endPoint x: 1044, endPoint y: 529, distance: 202.3
click at [1044, 529] on body "My Account Dashboard My Account Billing Logout" at bounding box center [739, 338] width 1479 height 677
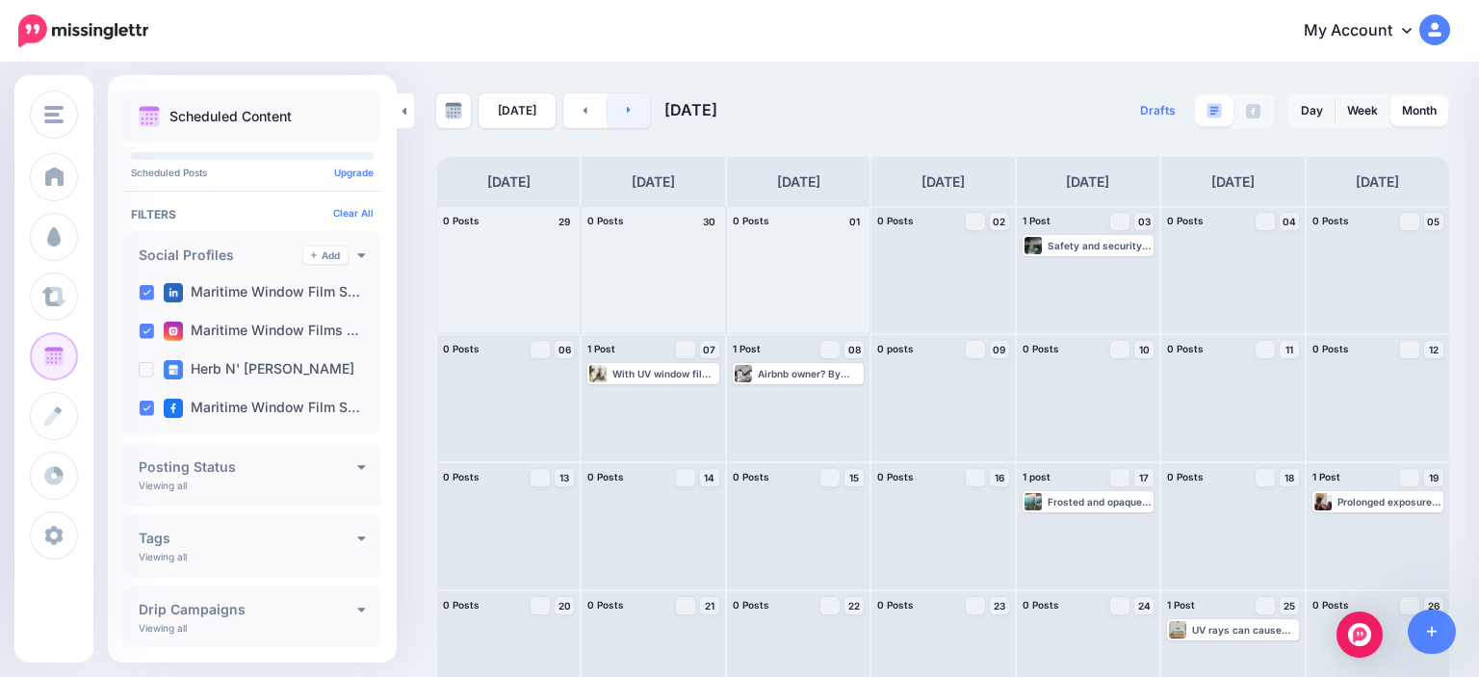
click at [640, 104] on link at bounding box center [629, 110] width 43 height 35
